Goal: Task Accomplishment & Management: Use online tool/utility

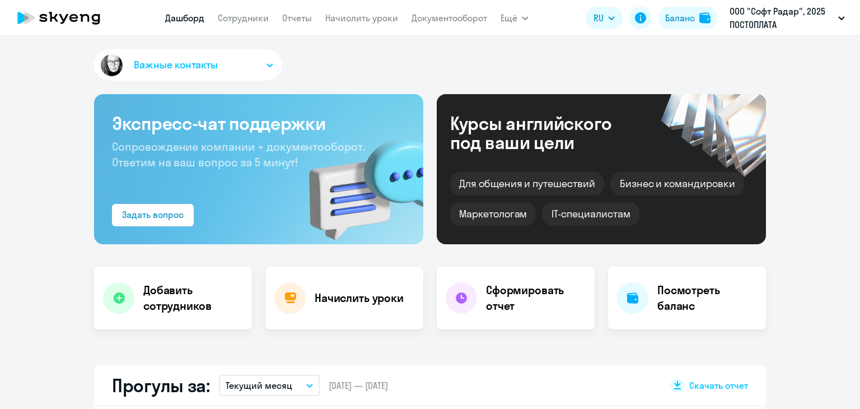
select select "30"
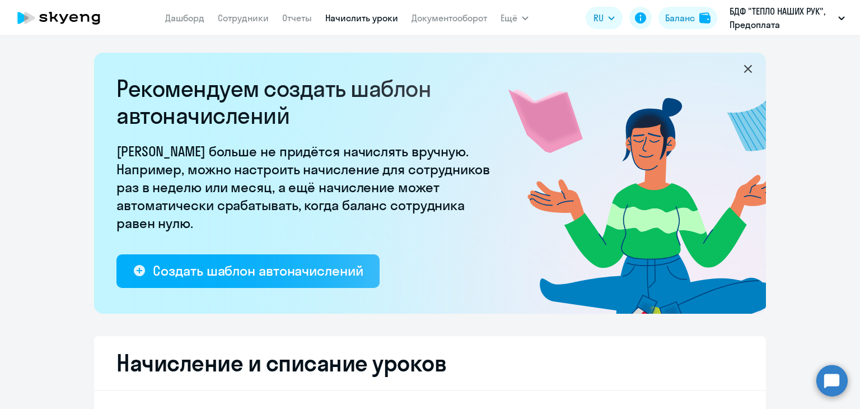
select select "10"
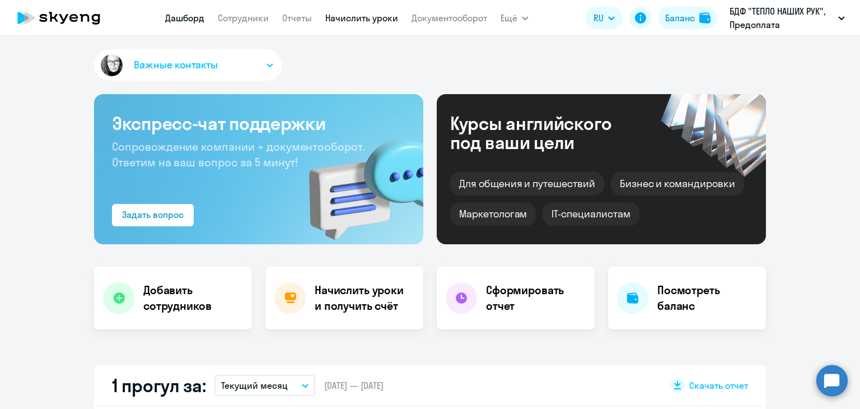
click at [371, 17] on link "Начислить уроки" at bounding box center [361, 17] width 73 height 11
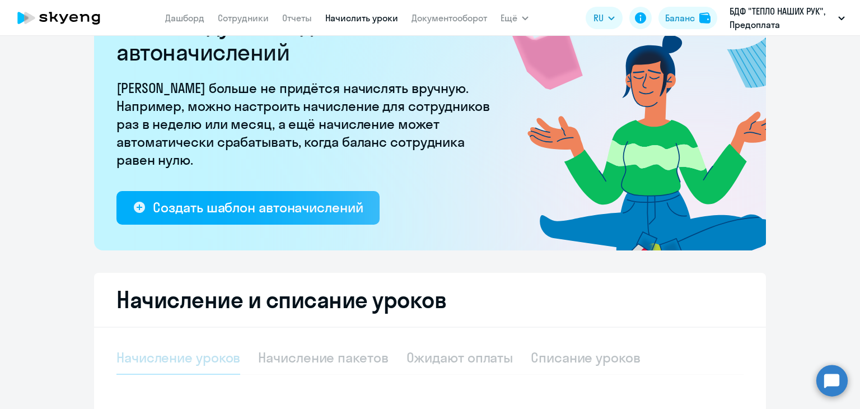
select select "10"
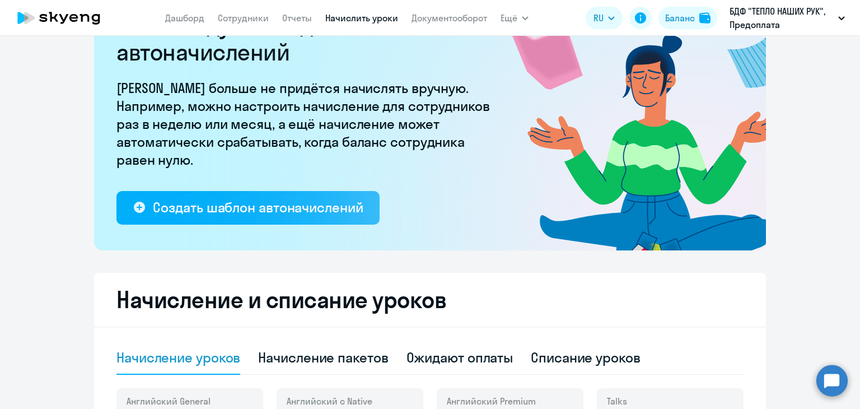
scroll to position [224, 0]
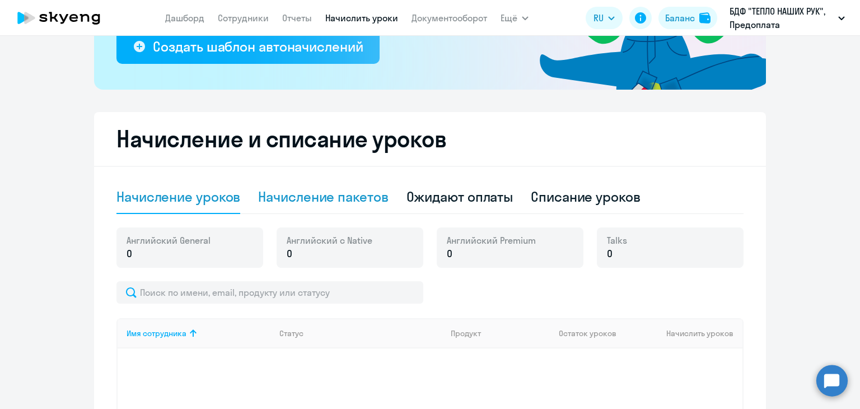
click at [299, 191] on div "Начисление пакетов" at bounding box center [323, 197] width 130 height 18
select select "10"
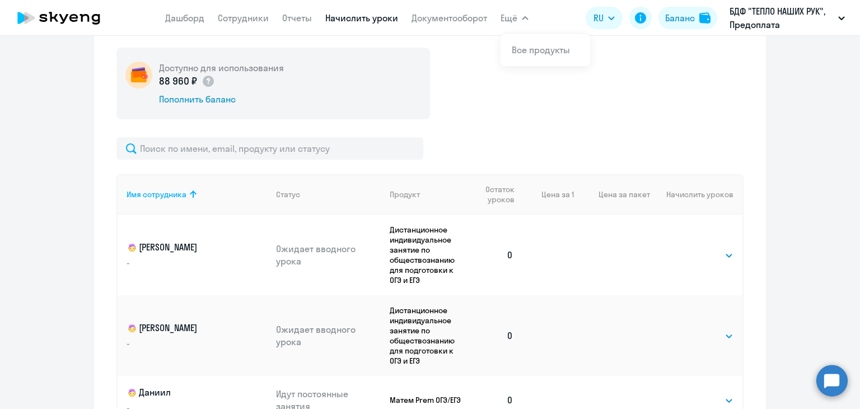
scroll to position [384, 0]
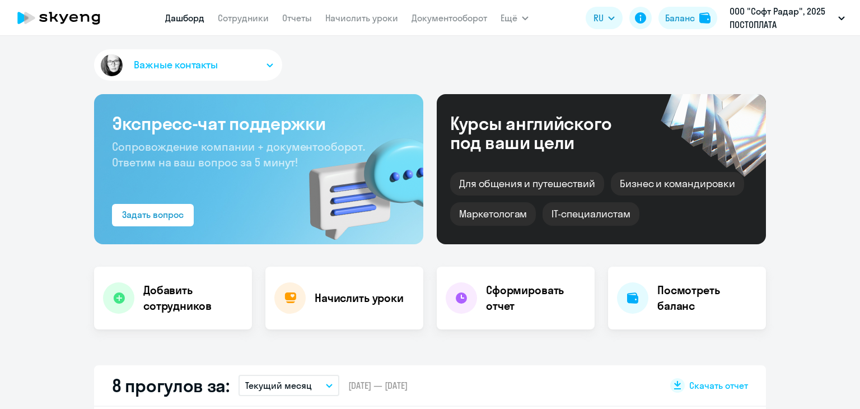
select select "30"
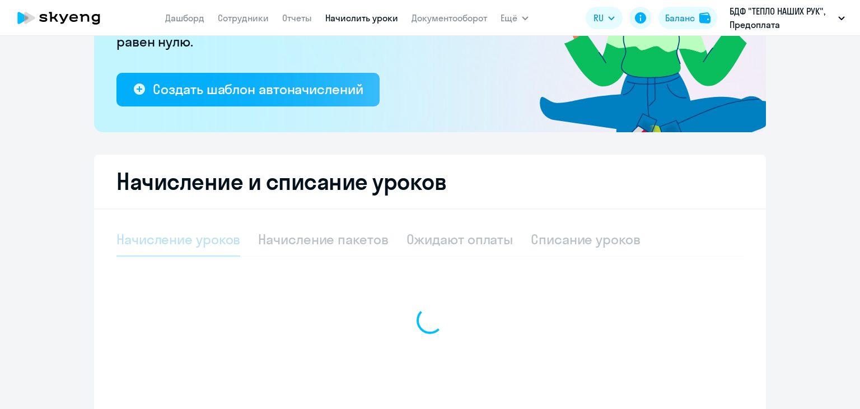
select select "10"
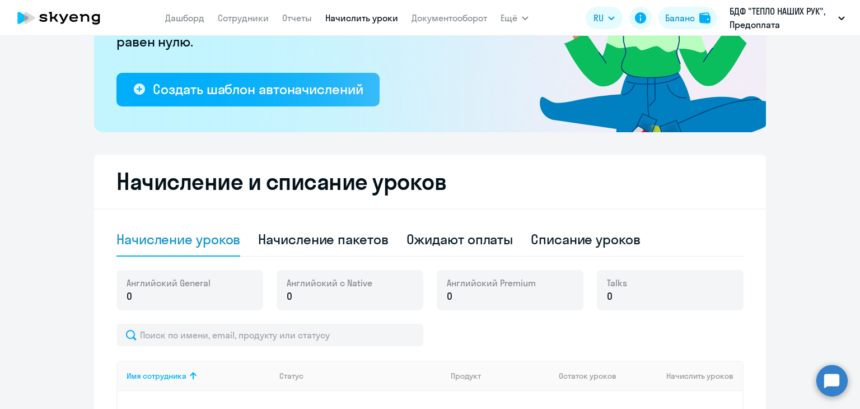
scroll to position [253, 0]
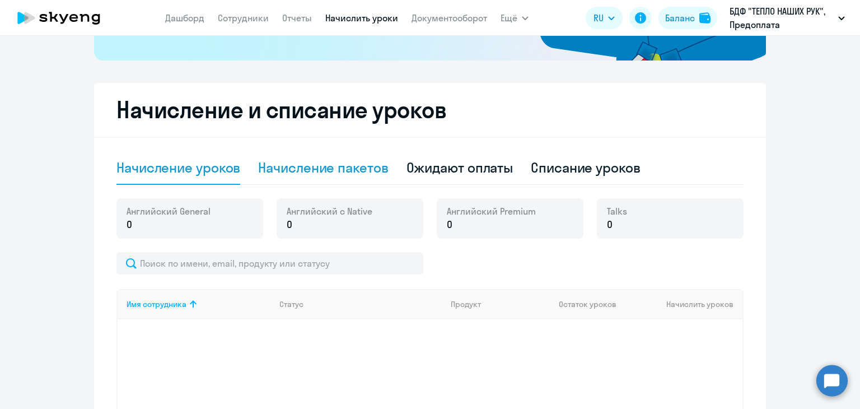
click at [376, 175] on div "Начисление пакетов" at bounding box center [323, 168] width 130 height 18
select select "10"
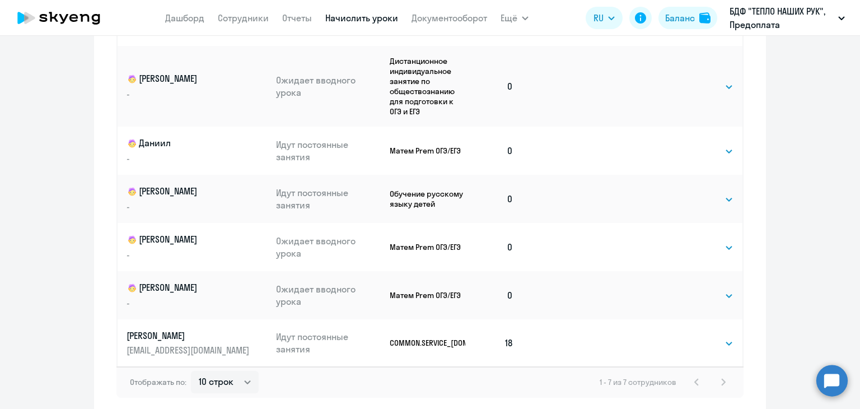
scroll to position [704, 0]
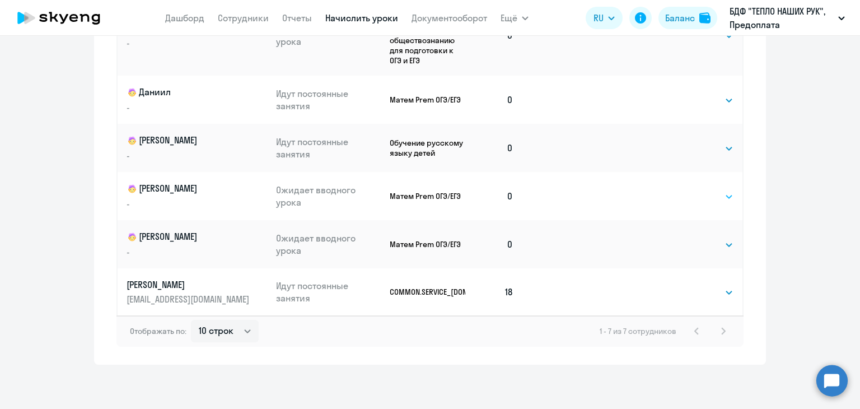
click at [705, 196] on select "Выбрать 4 8 16 32 64 96 128" at bounding box center [711, 196] width 46 height 13
select select "32"
click at [688, 190] on select "Выбрать 4 8 16 32 64 96 128" at bounding box center [711, 196] width 46 height 13
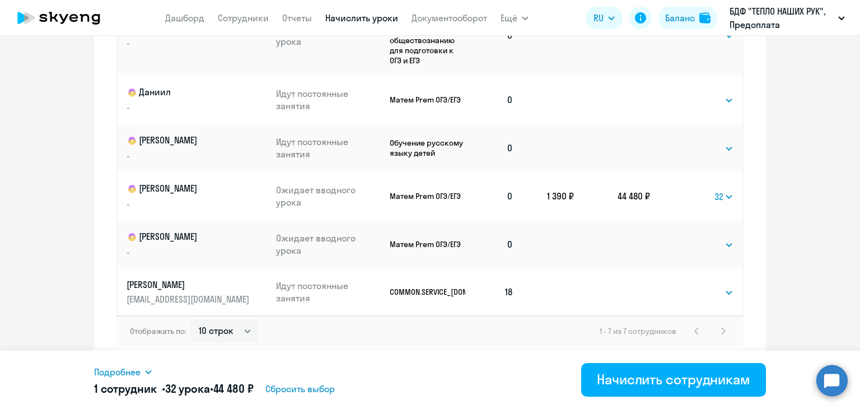
click at [706, 234] on td "Выбрать 4 8 16 32 64 96 128 Выбрать" at bounding box center [696, 244] width 92 height 48
click at [708, 245] on select "Выбрать 4 8 16 32 64 96 128" at bounding box center [711, 244] width 46 height 13
select select "32"
click at [688, 238] on select "Выбрать 4 8 16 32 64 96 128" at bounding box center [711, 244] width 46 height 13
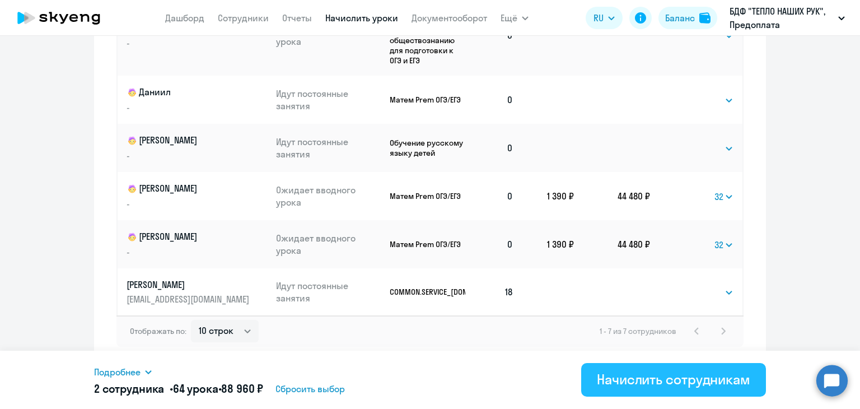
click at [597, 379] on div "Начислить сотрудникам" at bounding box center [674, 379] width 154 height 18
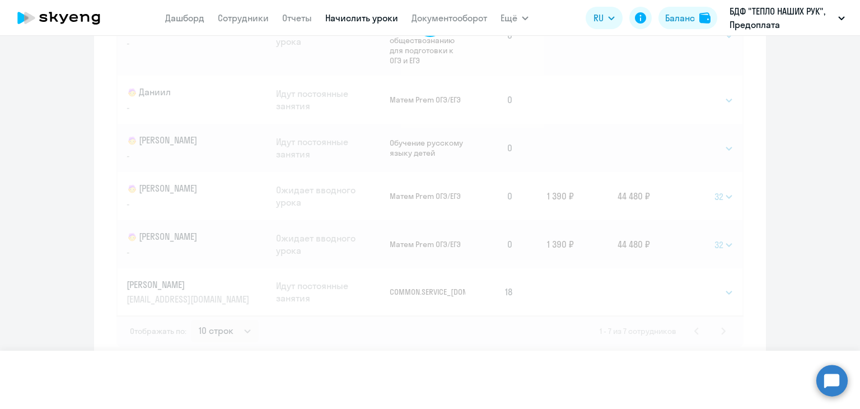
select select
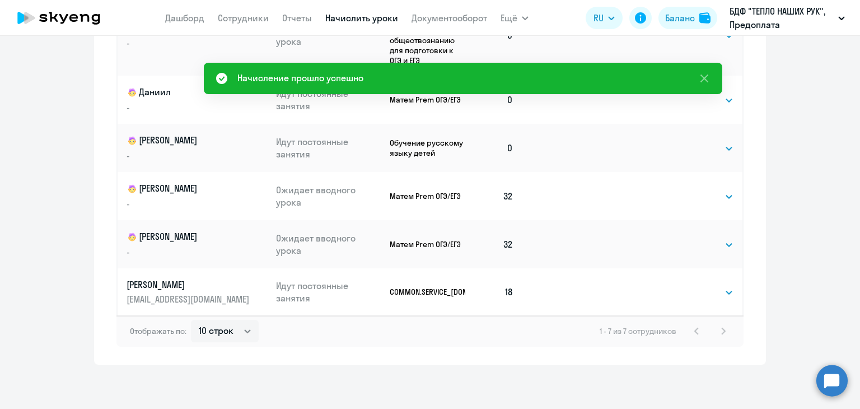
scroll to position [301, 0]
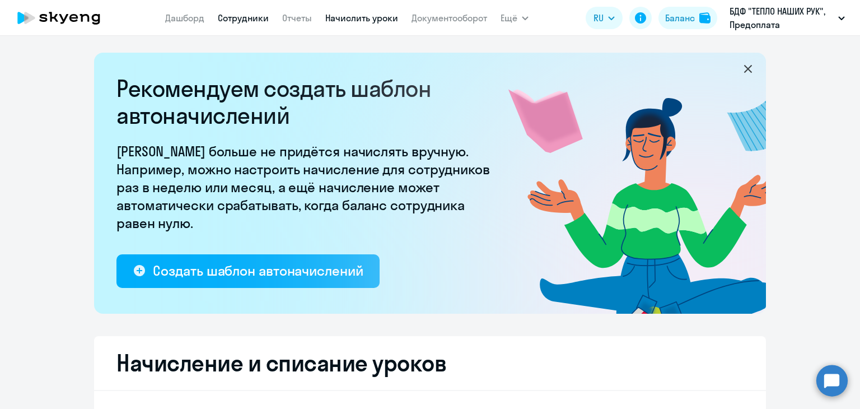
select select "10"
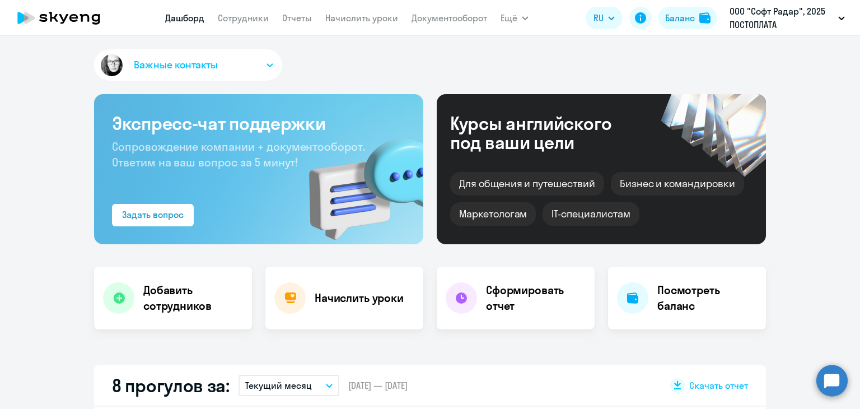
select select "30"
